Goal: Task Accomplishment & Management: Complete application form

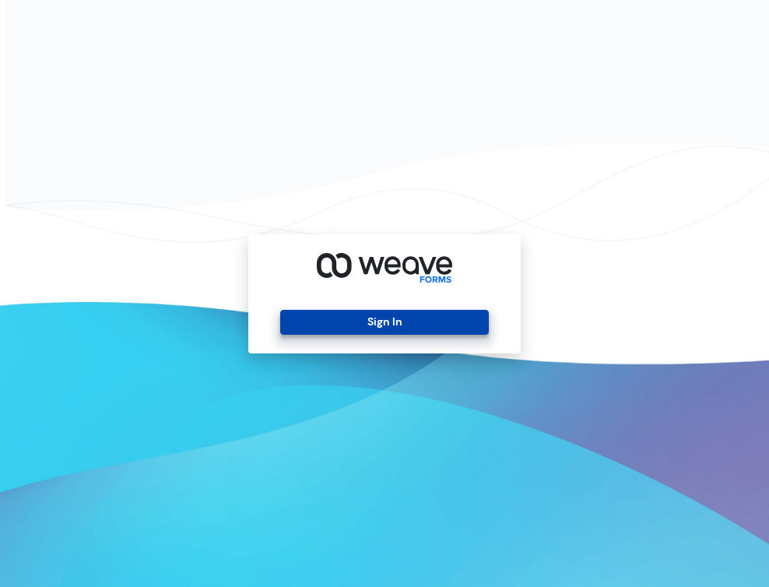
click at [405, 312] on button "Sign In" at bounding box center [384, 322] width 208 height 25
click at [366, 322] on button "Sign In" at bounding box center [384, 322] width 208 height 25
